Goal: Check status: Check status

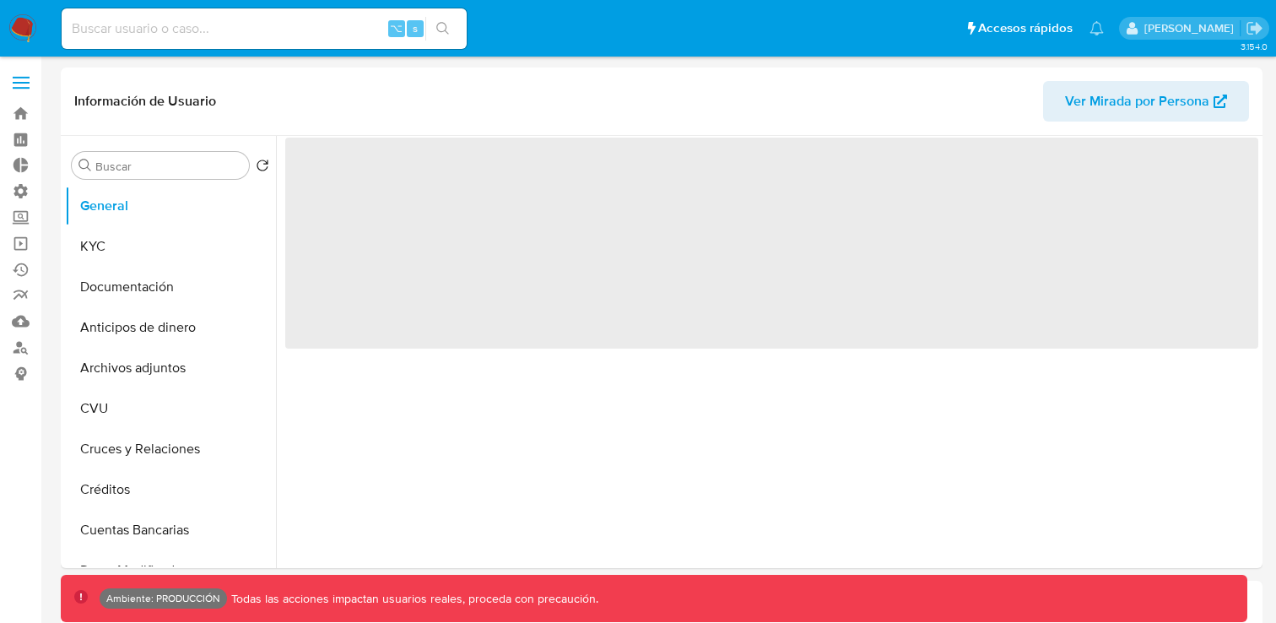
click at [343, 35] on input at bounding box center [264, 29] width 405 height 22
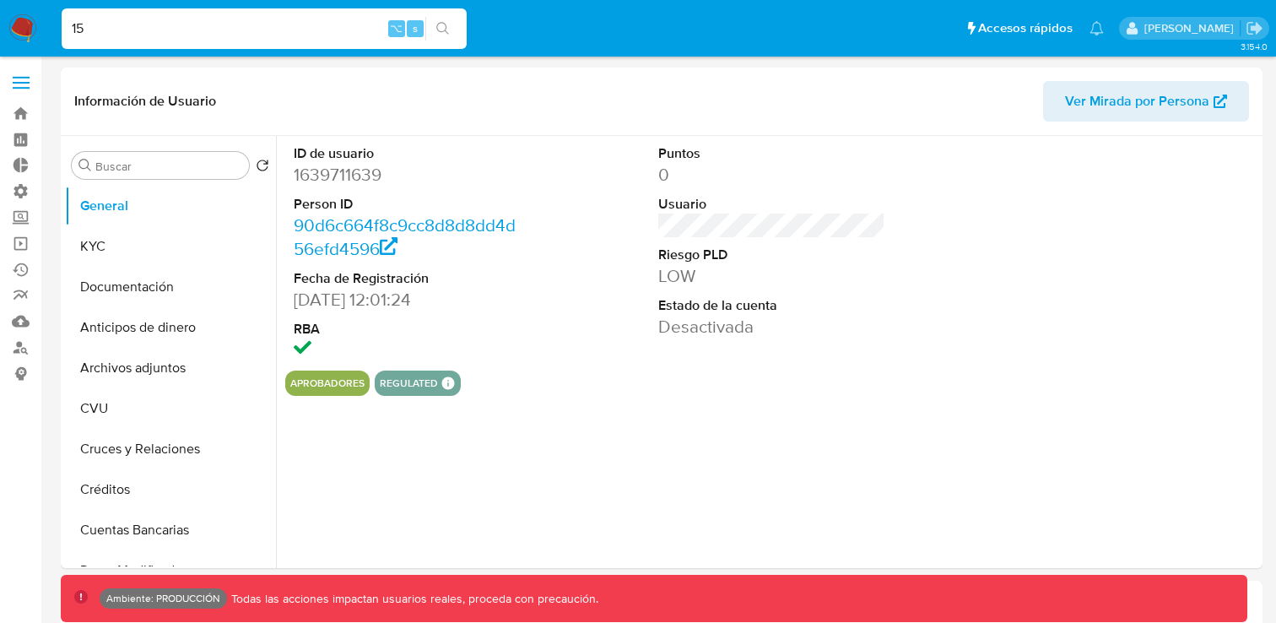
type input "155"
select select "10"
type input "15571545"
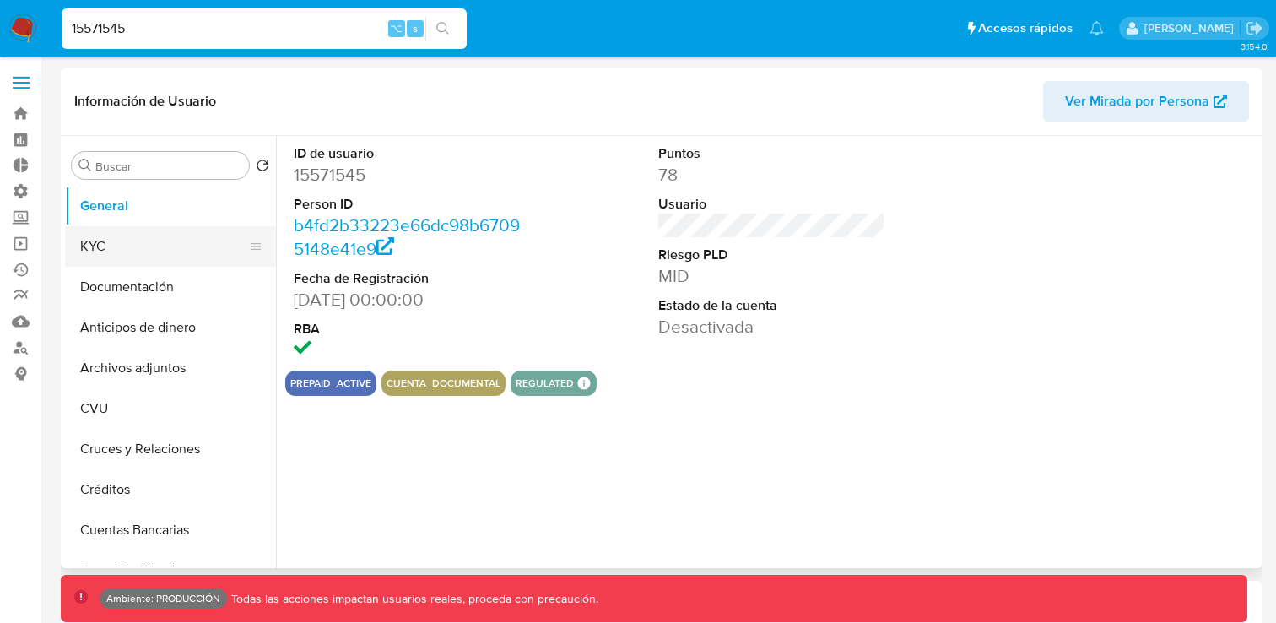
click at [182, 248] on button "KYC" at bounding box center [163, 246] width 197 height 41
select select "10"
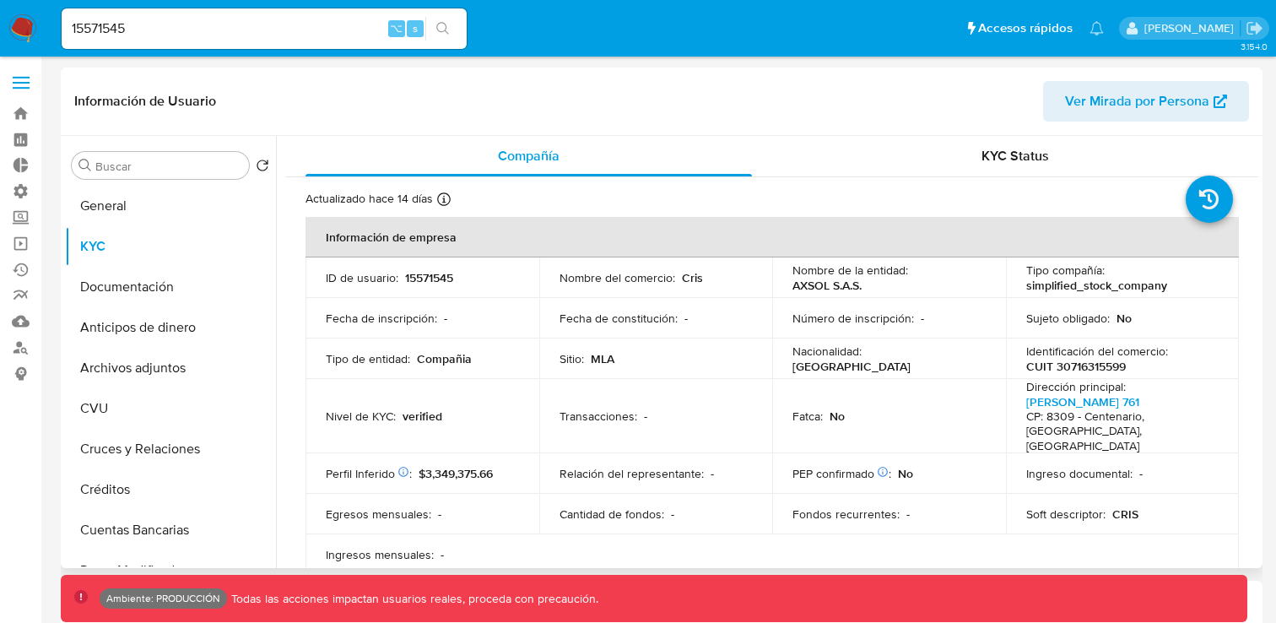
scroll to position [27, 0]
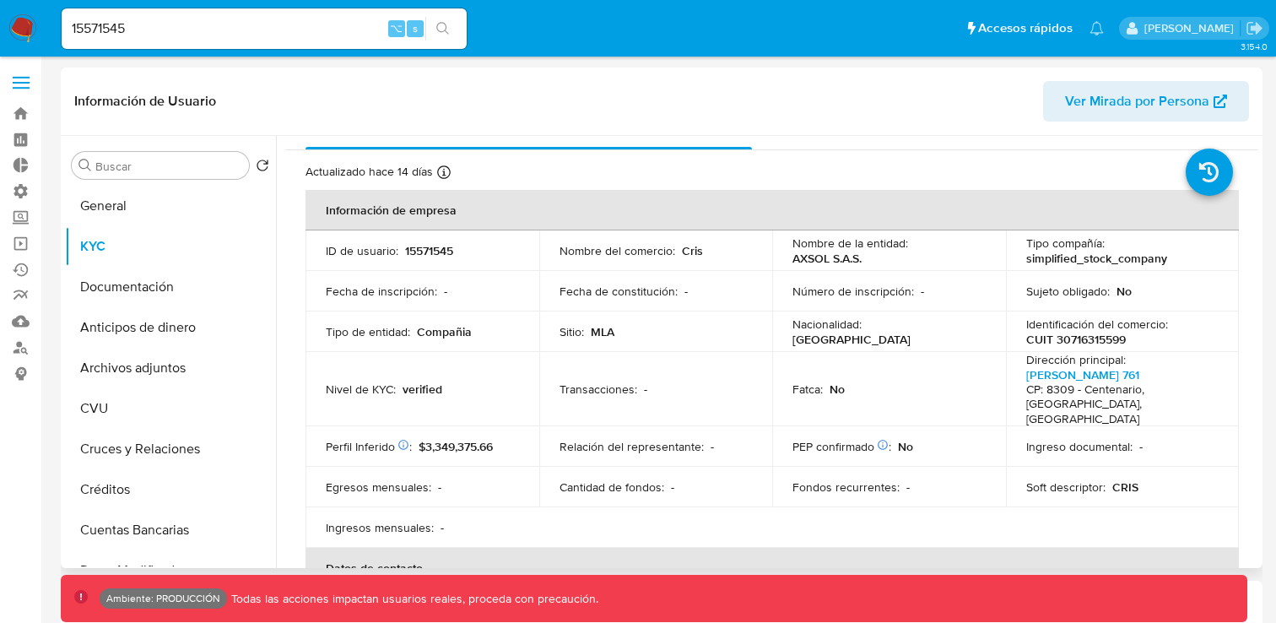
click at [831, 252] on p "AXSOL S.A.S." at bounding box center [827, 258] width 69 height 15
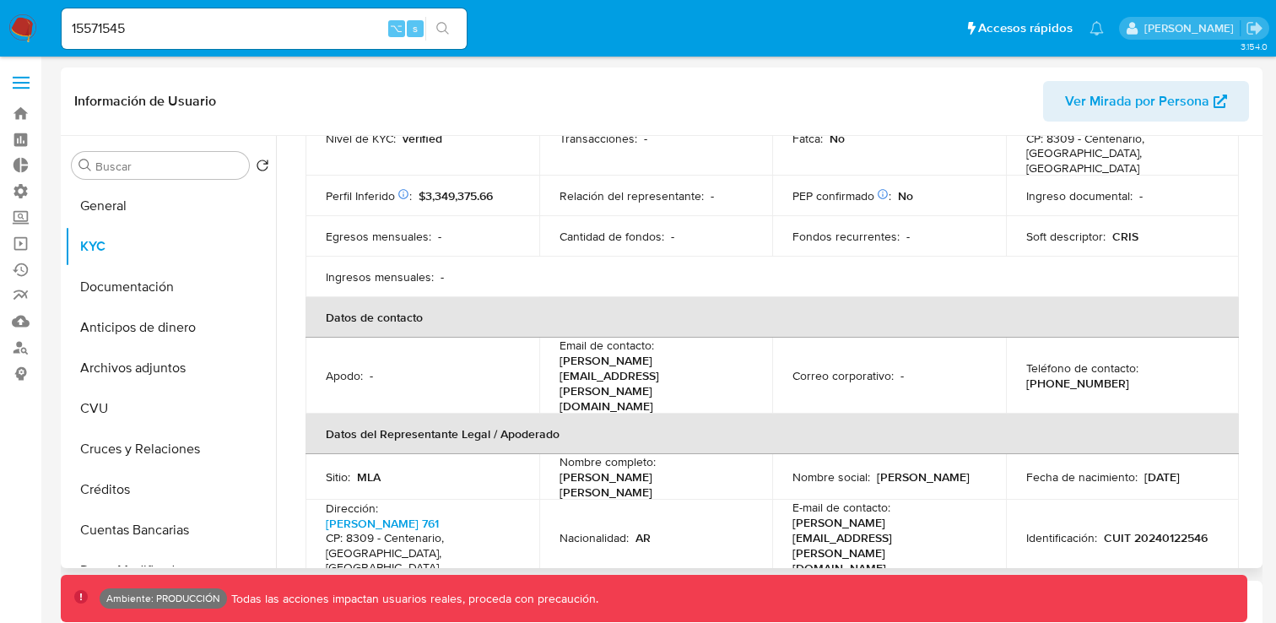
scroll to position [89, 0]
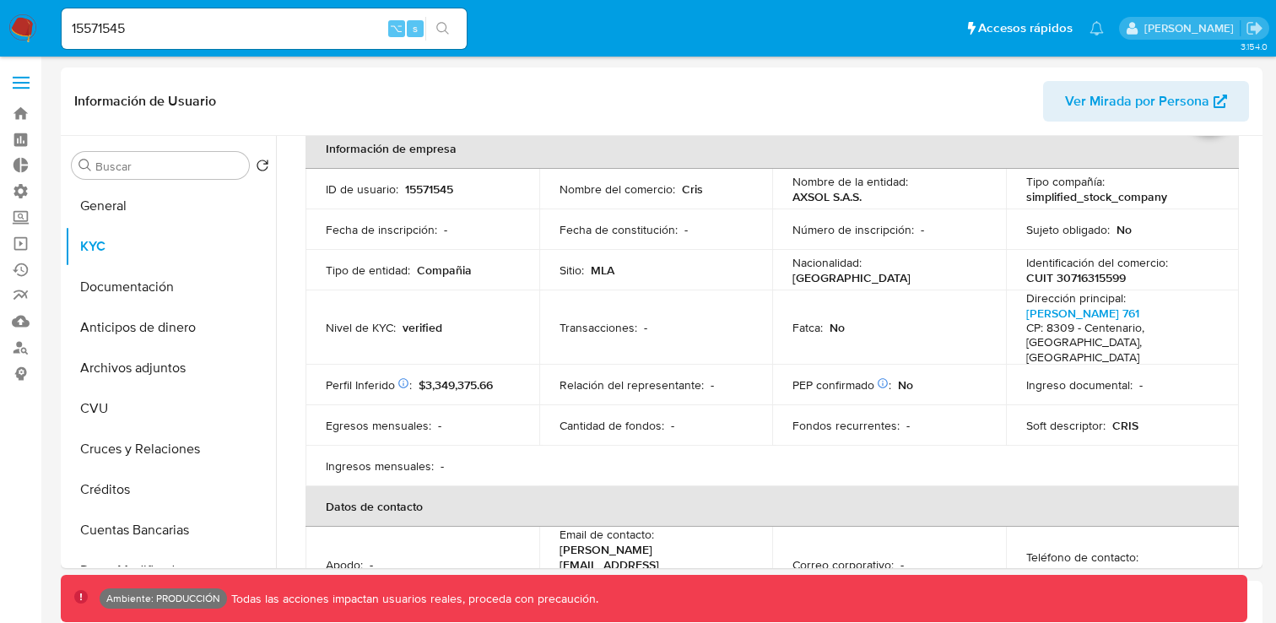
click at [14, 83] on span at bounding box center [21, 83] width 17 height 3
click at [0, 0] on input "checkbox" at bounding box center [0, 0] width 0 height 0
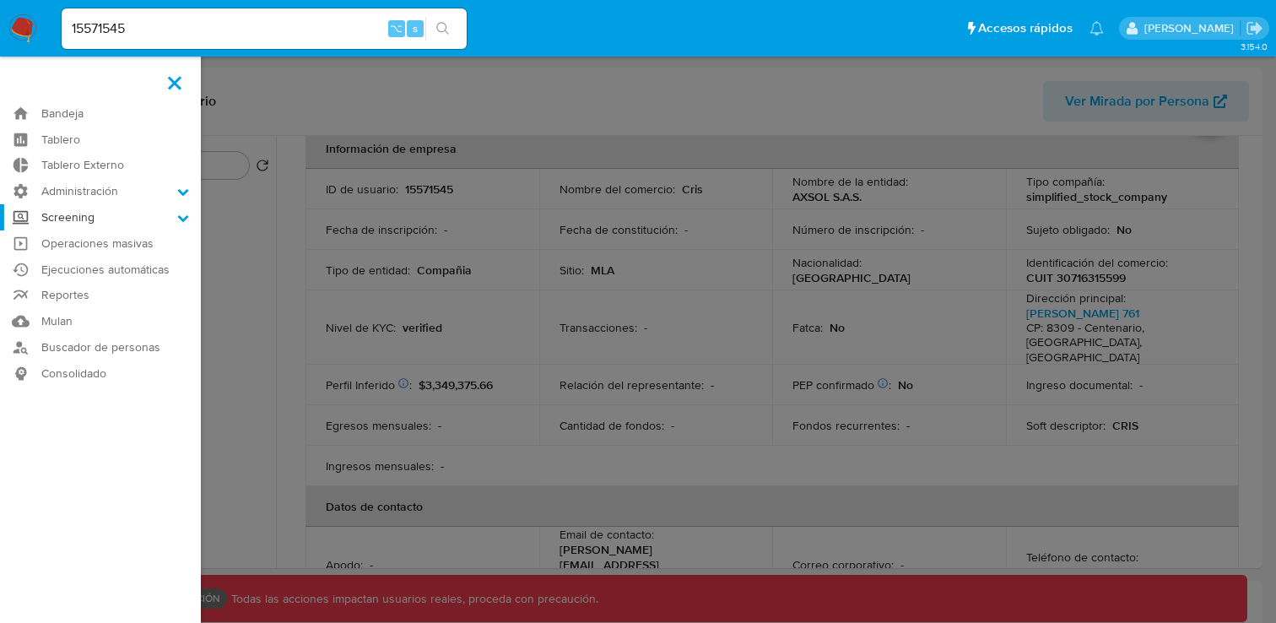
click at [127, 213] on label "Screening" at bounding box center [100, 217] width 201 height 26
click at [0, 0] on input "Screening" at bounding box center [0, 0] width 0 height 0
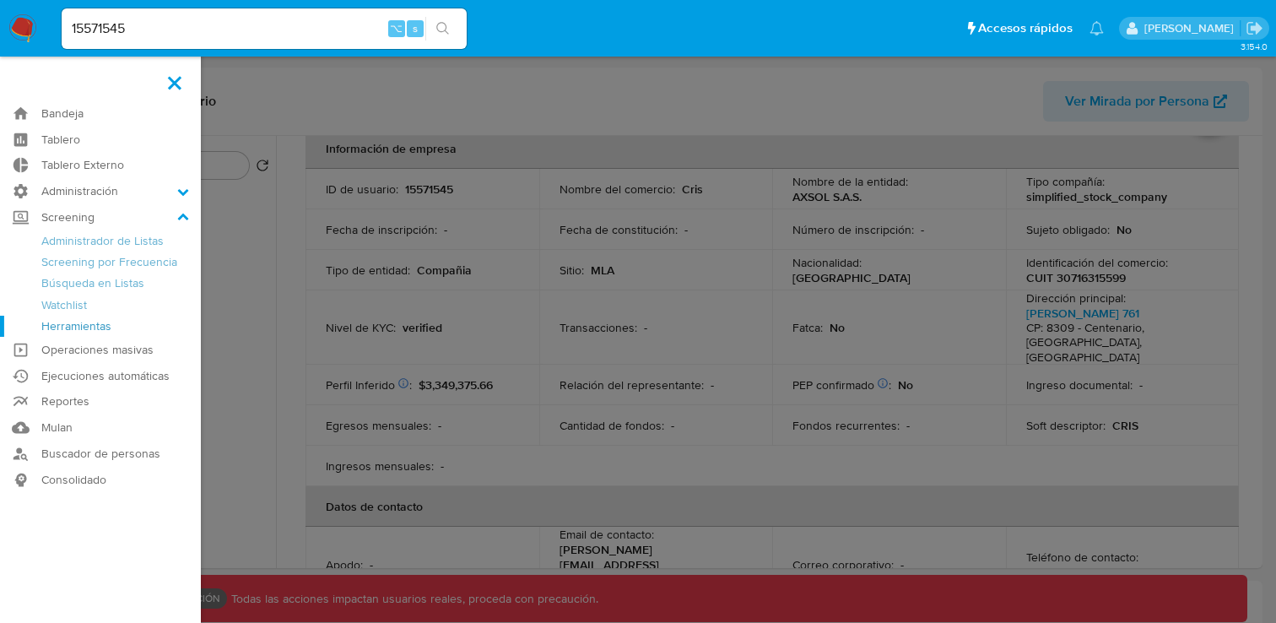
click at [78, 322] on link "Herramientas" at bounding box center [100, 326] width 201 height 21
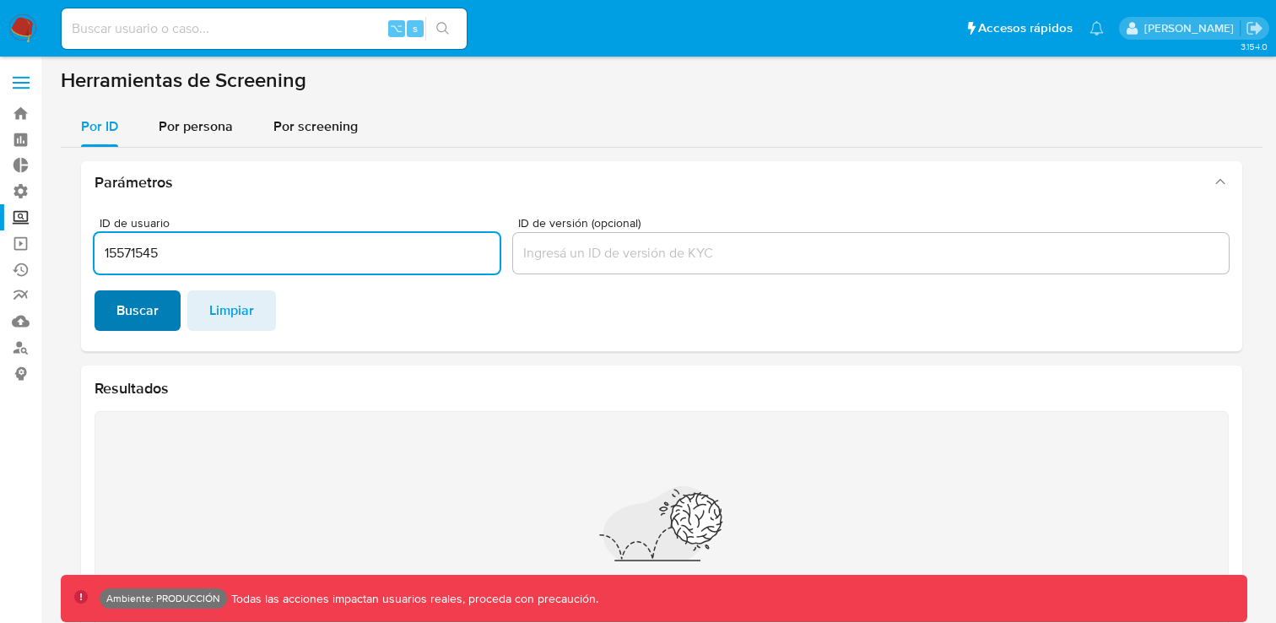
type input "15571545"
click at [157, 309] on button "Buscar" at bounding box center [138, 310] width 86 height 41
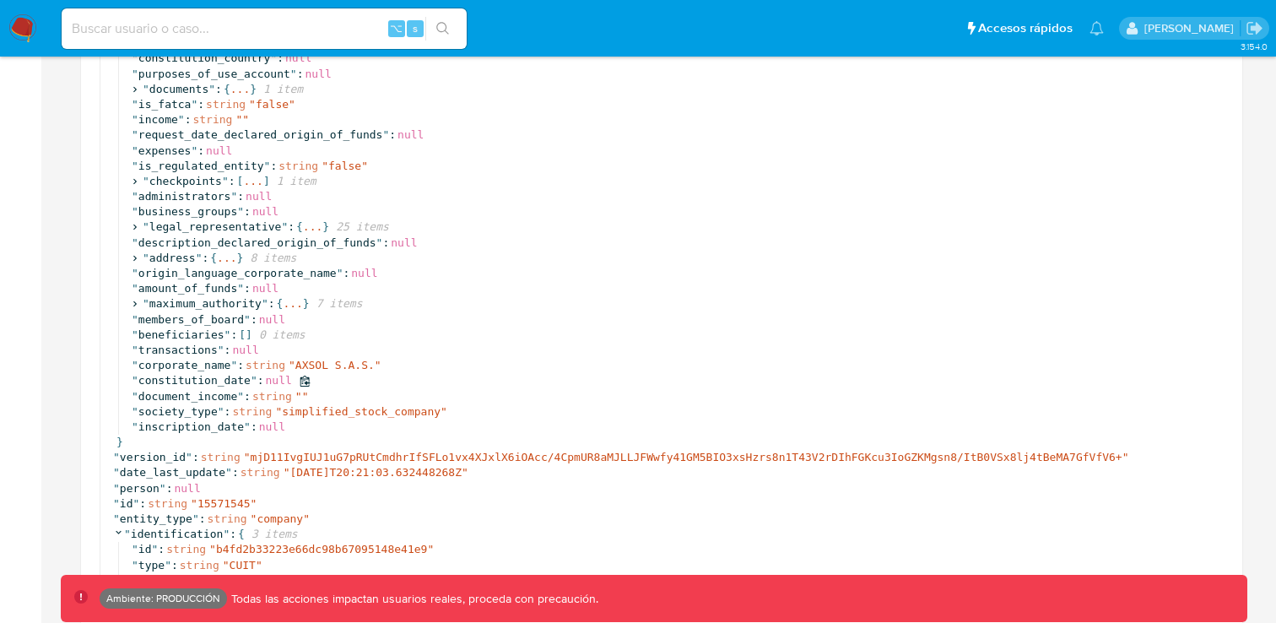
scroll to position [670, 0]
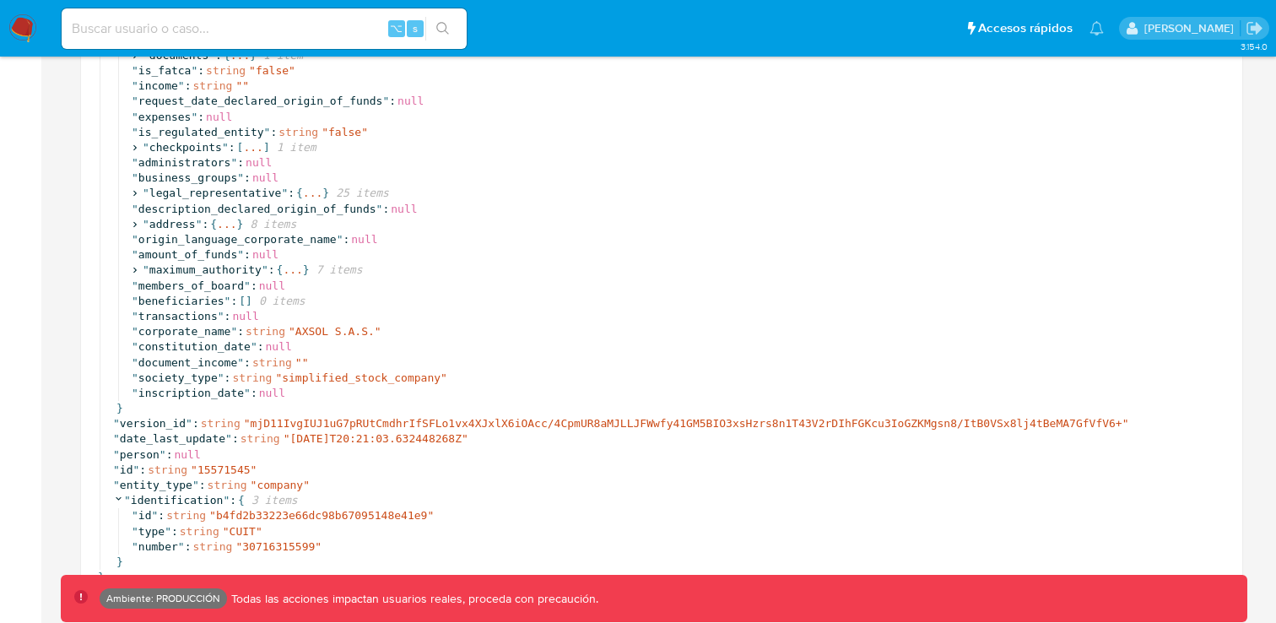
click at [41, 27] on nav "Pausado Ver notificaciones ⌥ s Accesos rápidos Presiona las siguientes teclas p…" at bounding box center [638, 28] width 1276 height 57
click at [20, 32] on img at bounding box center [22, 28] width 29 height 29
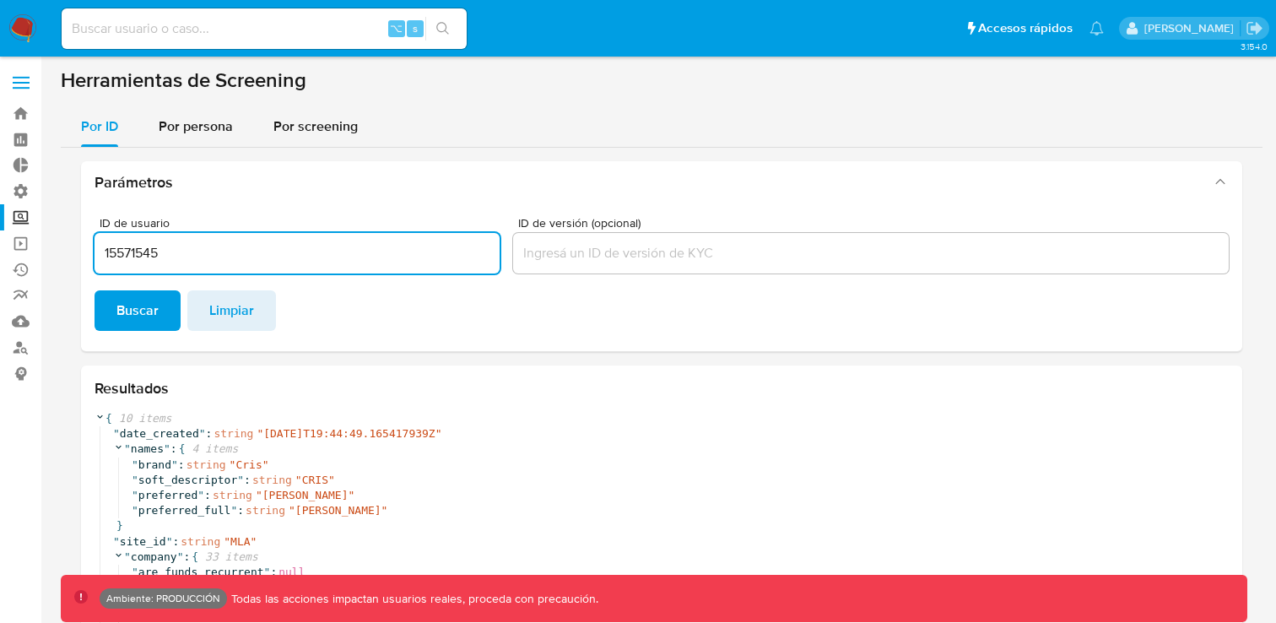
click at [132, 250] on input "15571545" at bounding box center [297, 253] width 405 height 22
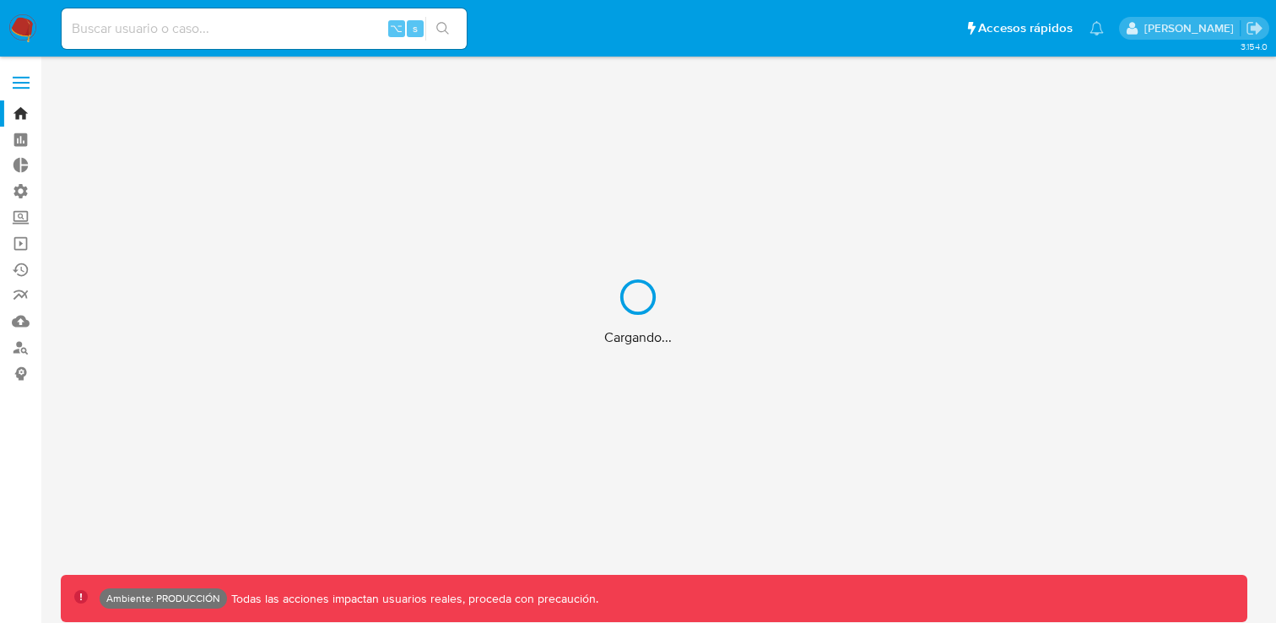
click at [327, 27] on div "Cargando..." at bounding box center [638, 311] width 1276 height 623
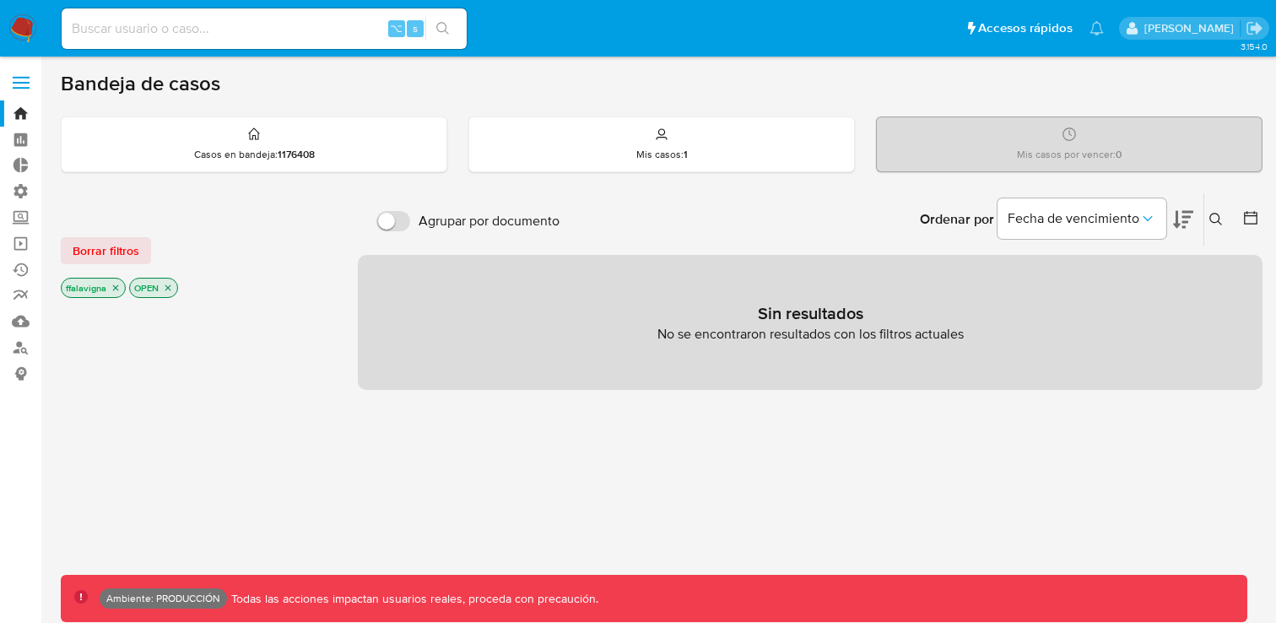
click at [214, 42] on div "⌥ s" at bounding box center [264, 28] width 405 height 41
click at [234, 24] on input at bounding box center [264, 29] width 405 height 22
paste input "15571545"
type input "15571545"
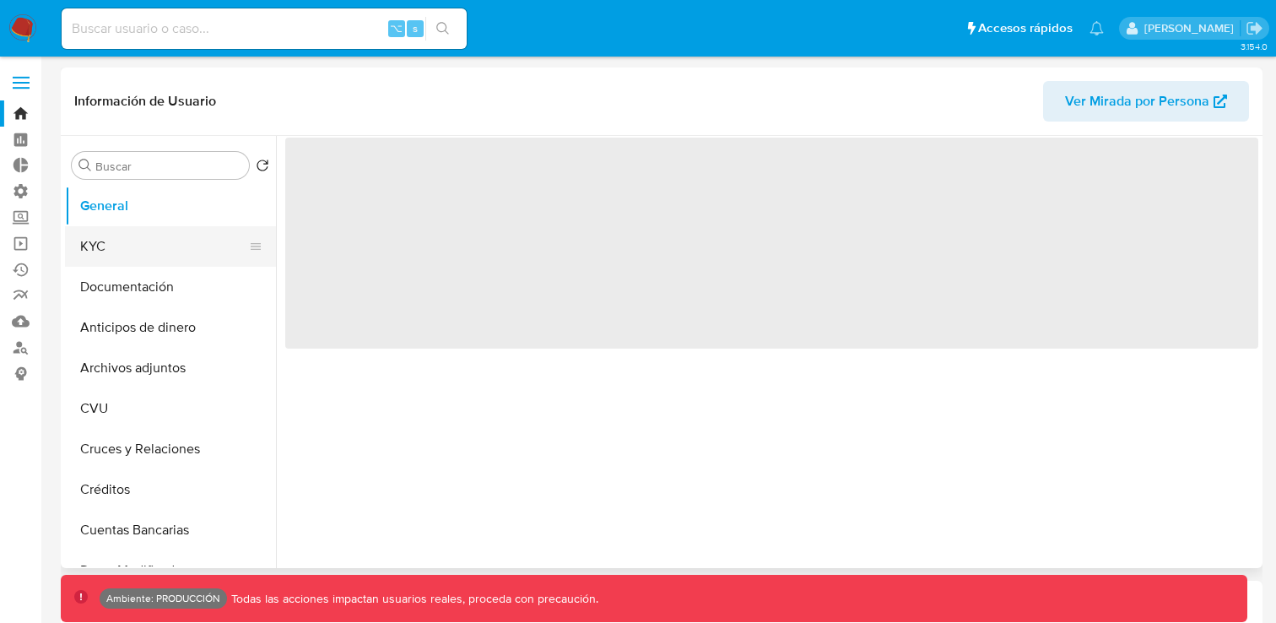
click at [112, 246] on button "KYC" at bounding box center [163, 246] width 197 height 41
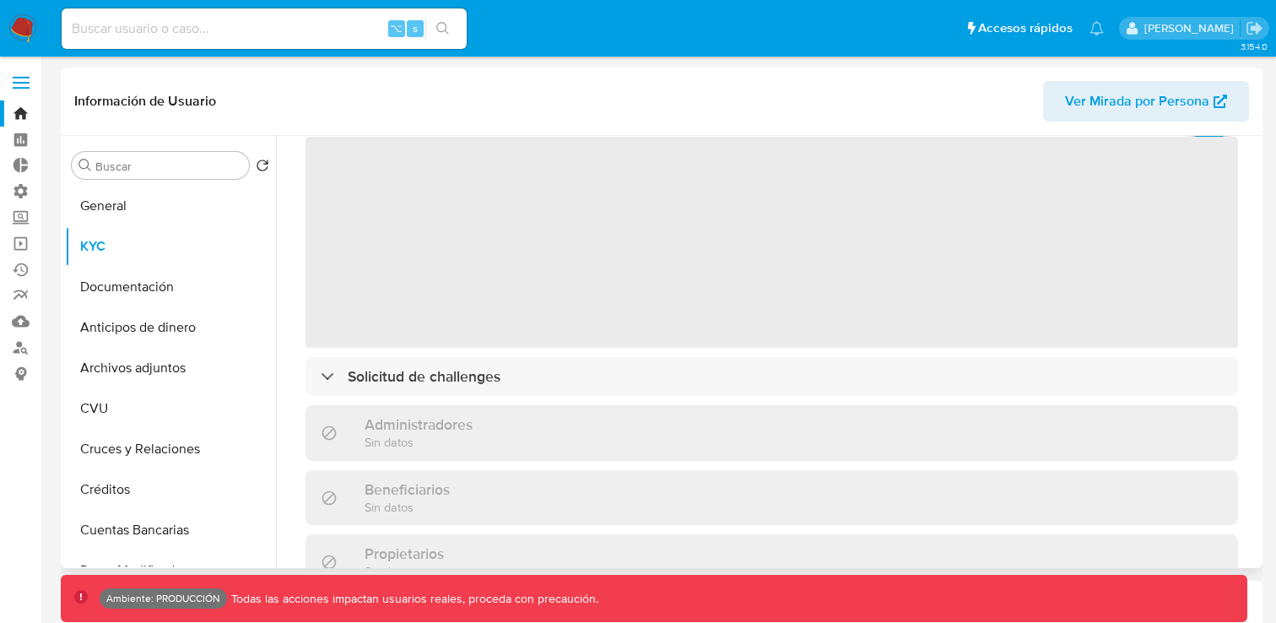
select select "10"
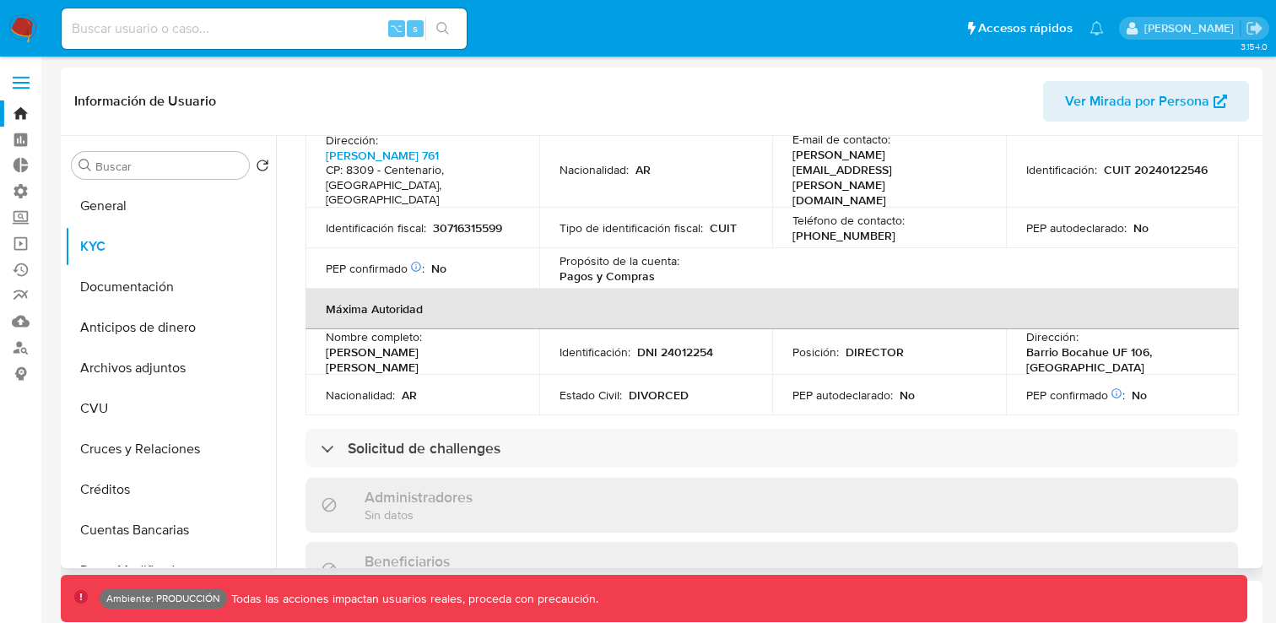
scroll to position [689, 0]
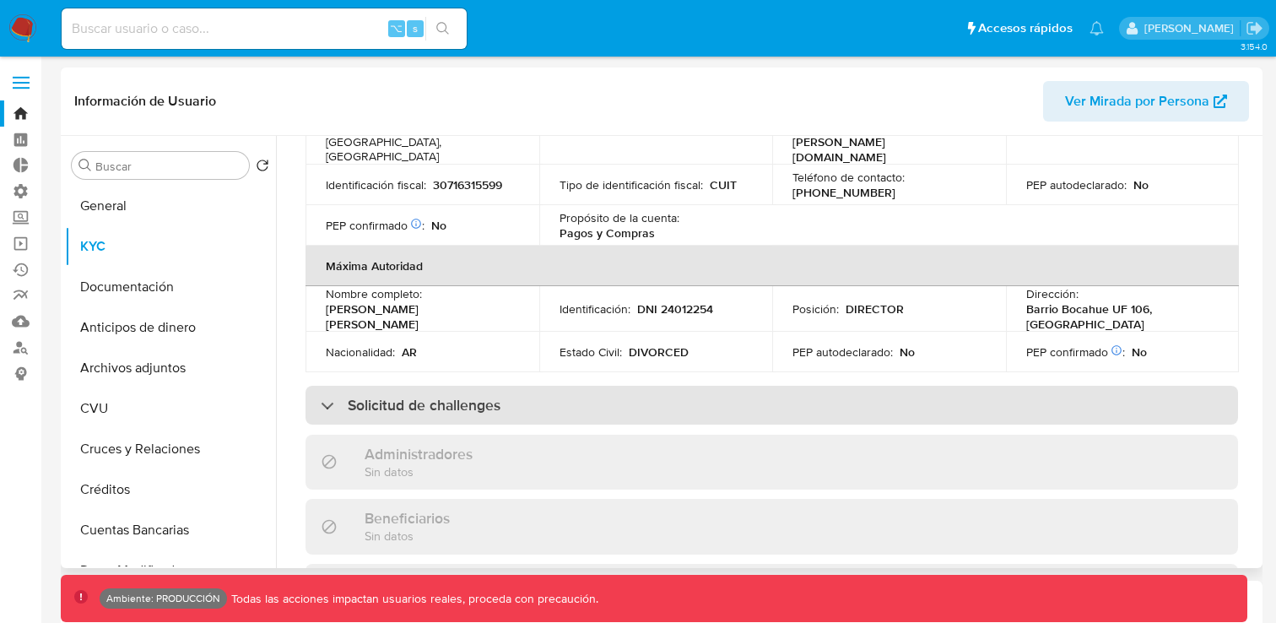
click at [365, 386] on div "Solicitud de challenges" at bounding box center [772, 405] width 933 height 39
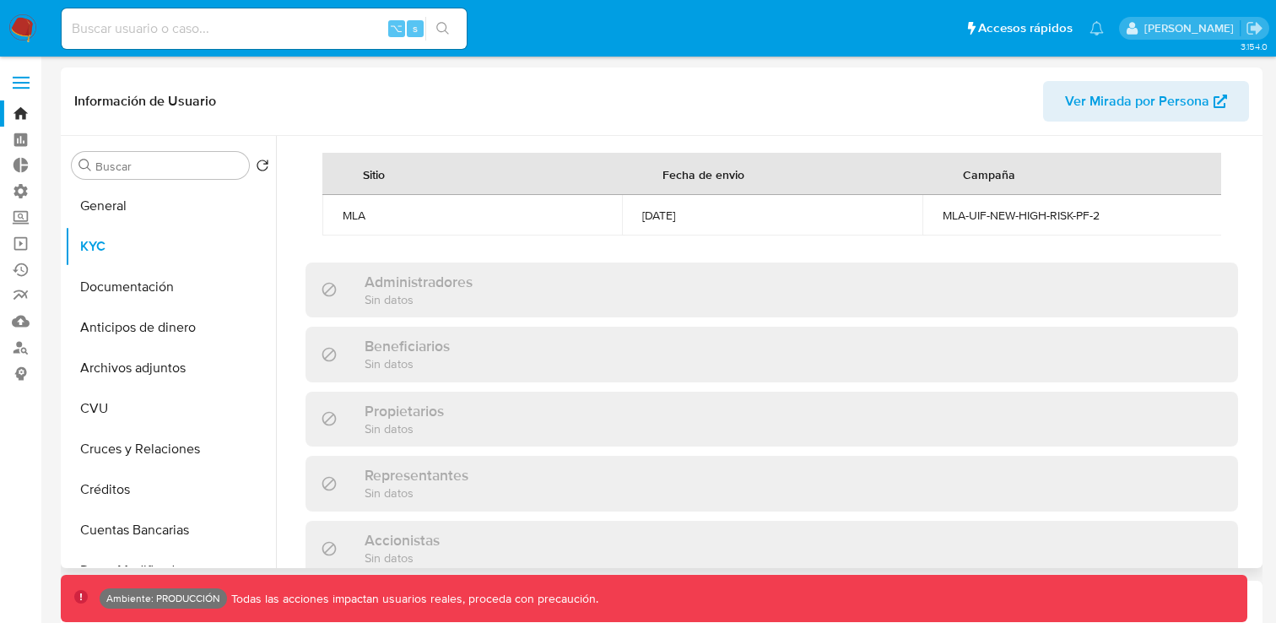
scroll to position [981, 0]
